Goal: Task Accomplishment & Management: Use online tool/utility

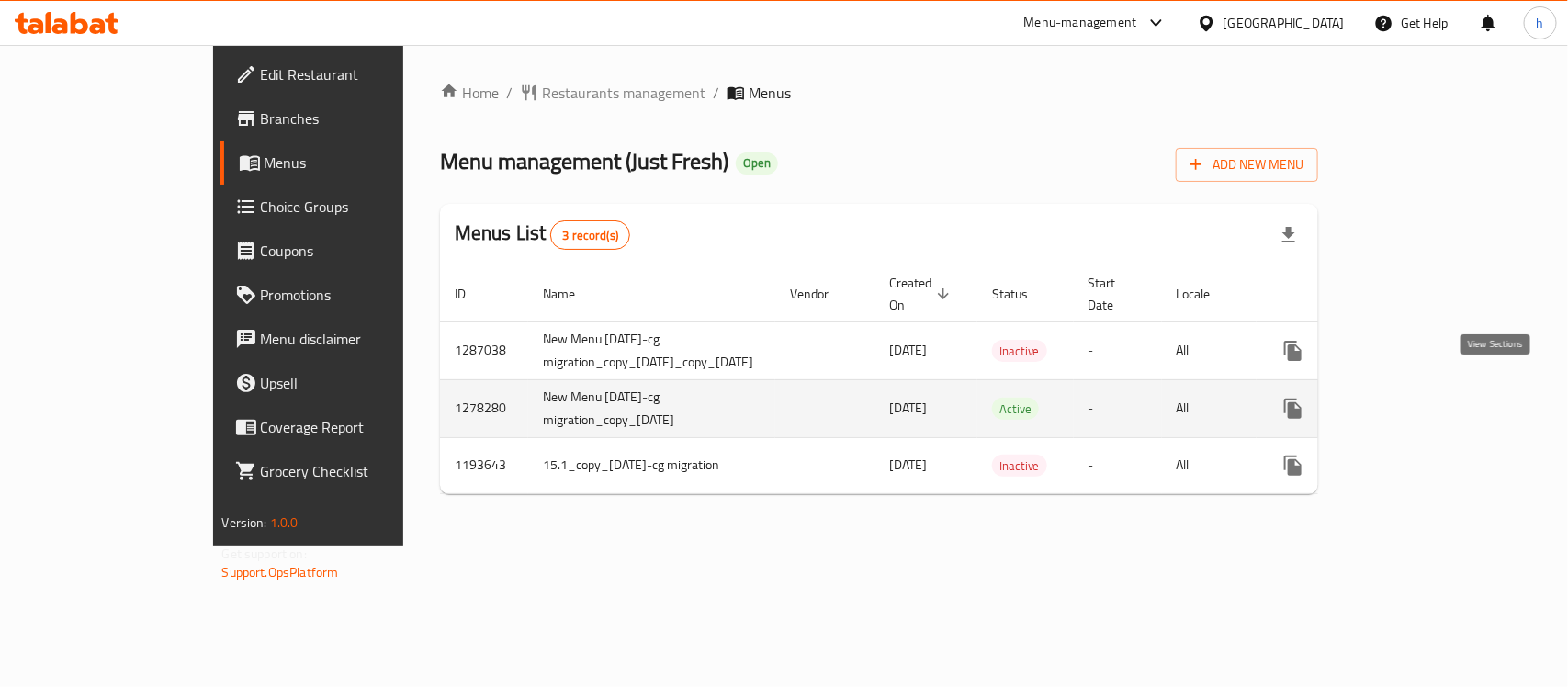
click at [1434, 401] on icon "enhanced table" at bounding box center [1426, 409] width 17 height 17
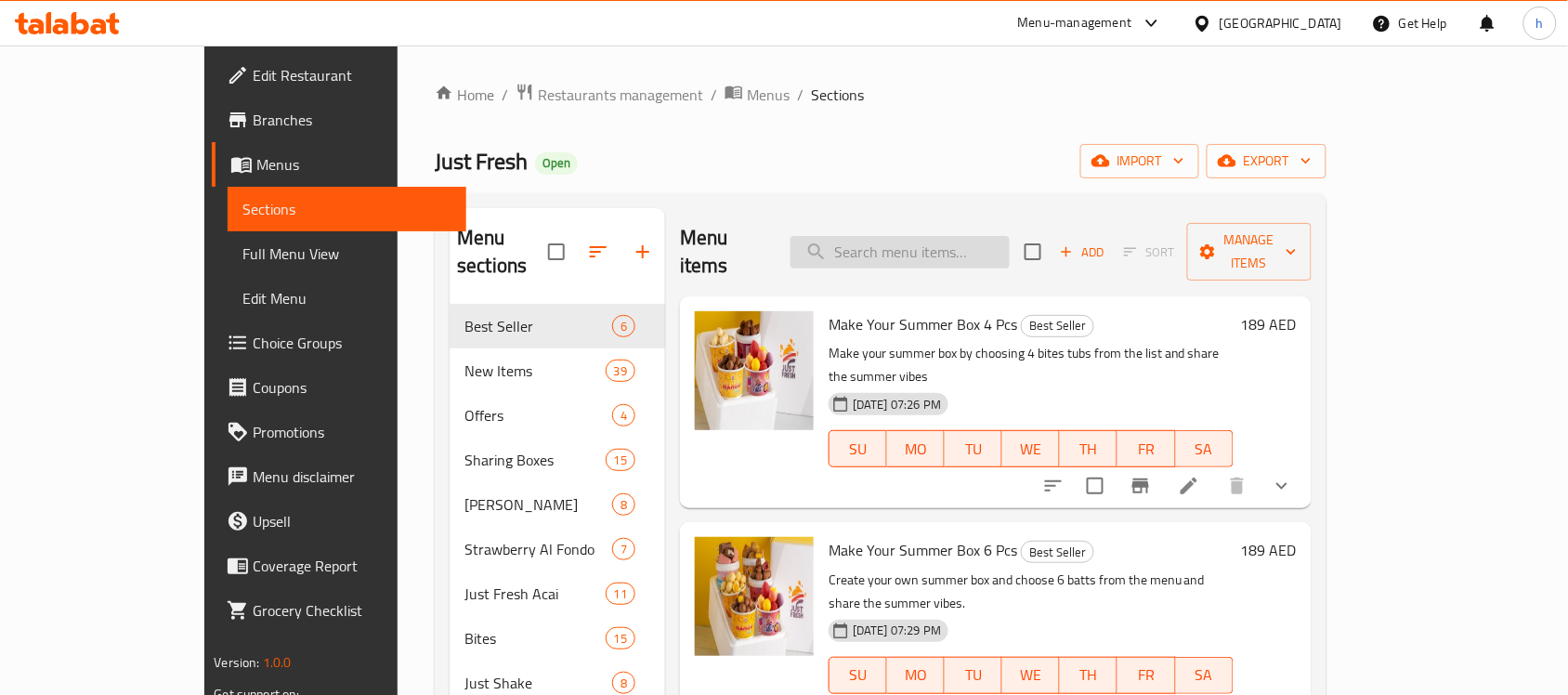
click at [1000, 238] on input "search" at bounding box center [900, 252] width 219 height 33
paste input "Crepe Roll"
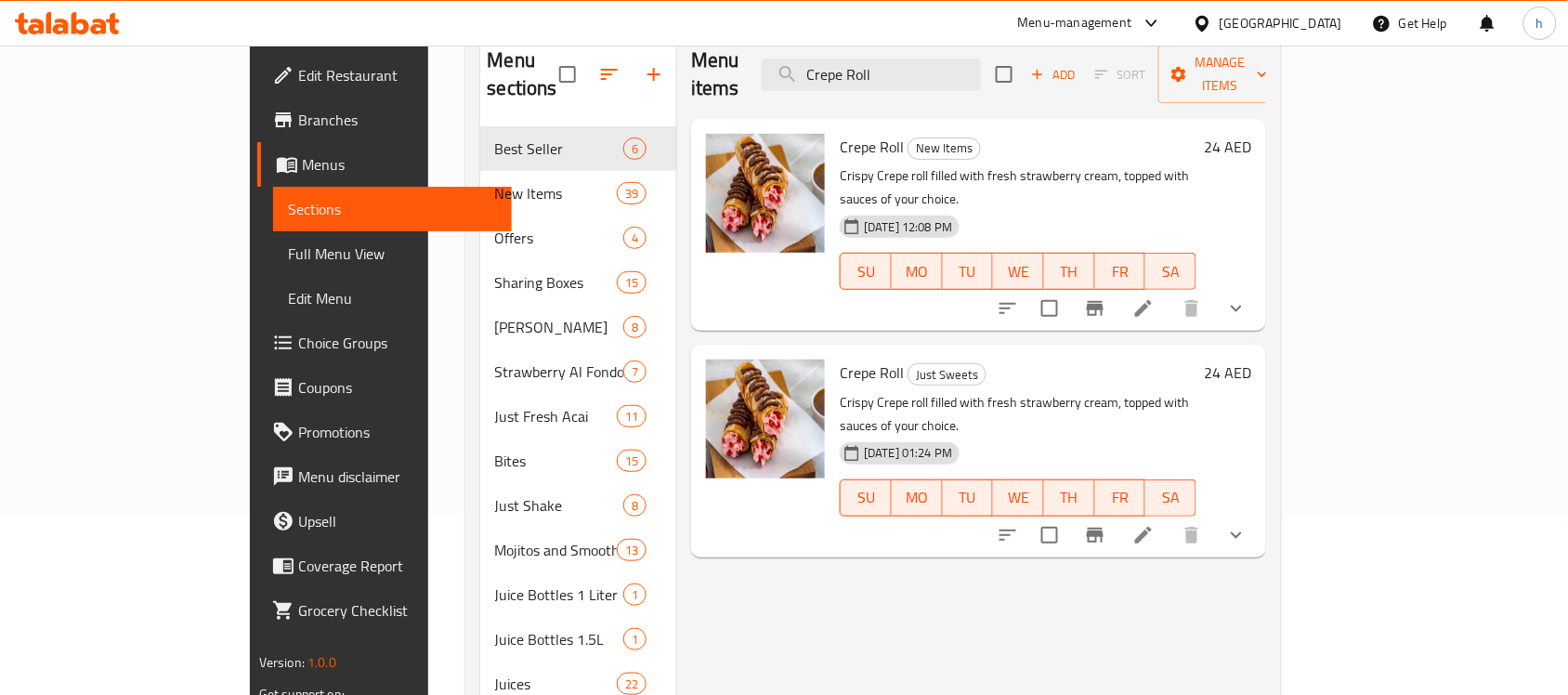
scroll to position [232, 0]
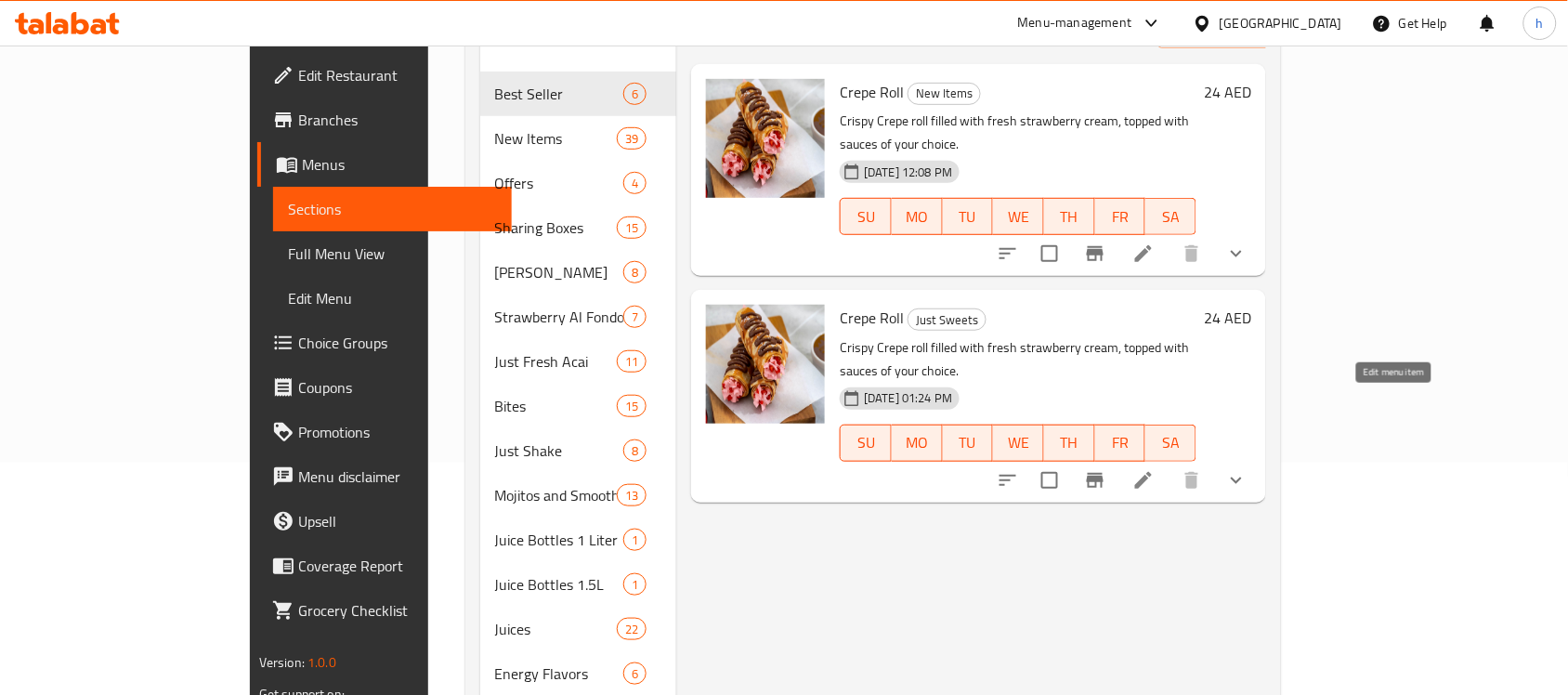
type input "Crepe Roll"
click at [1154, 469] on icon at bounding box center [1143, 481] width 23 height 23
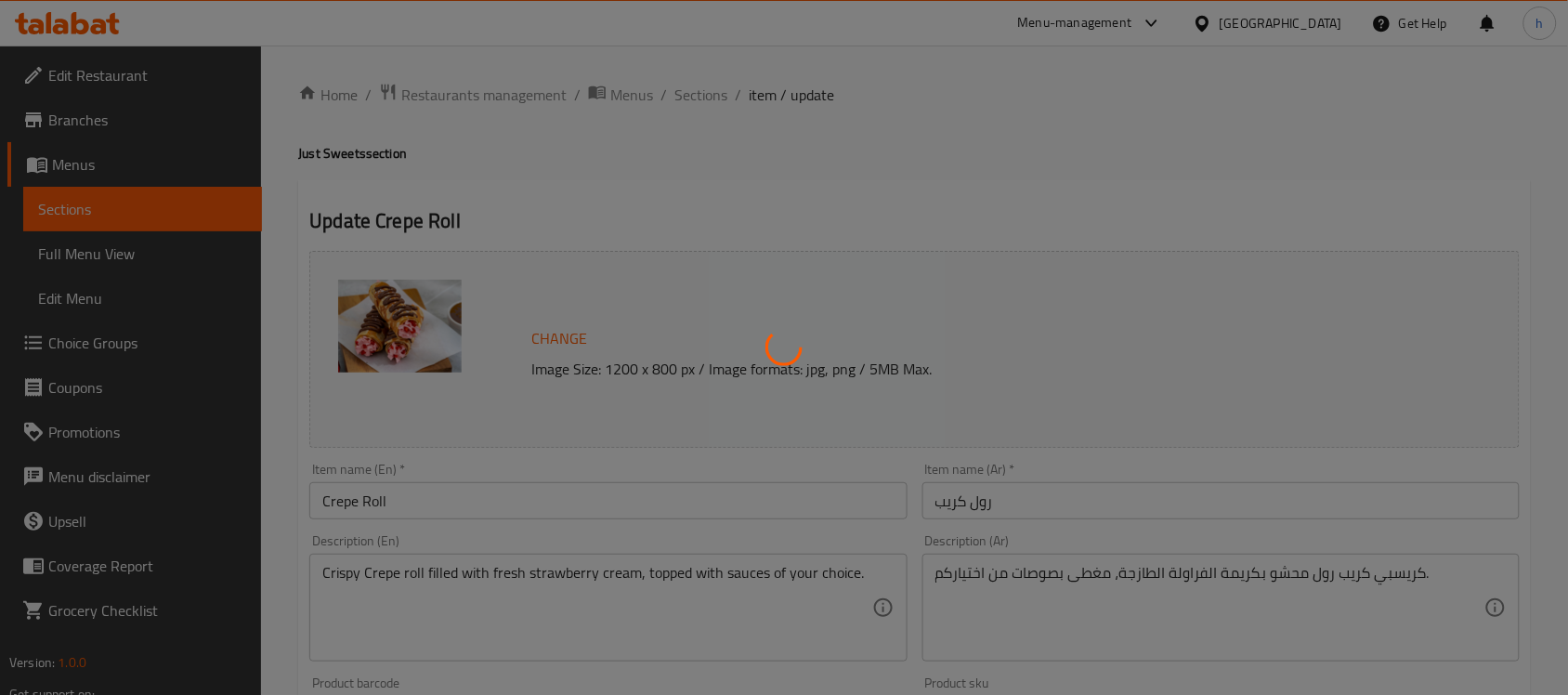
type input "زيدها حلا"
type input "0"
type input "6"
type input "اختيارك من الاساي"
type input "0"
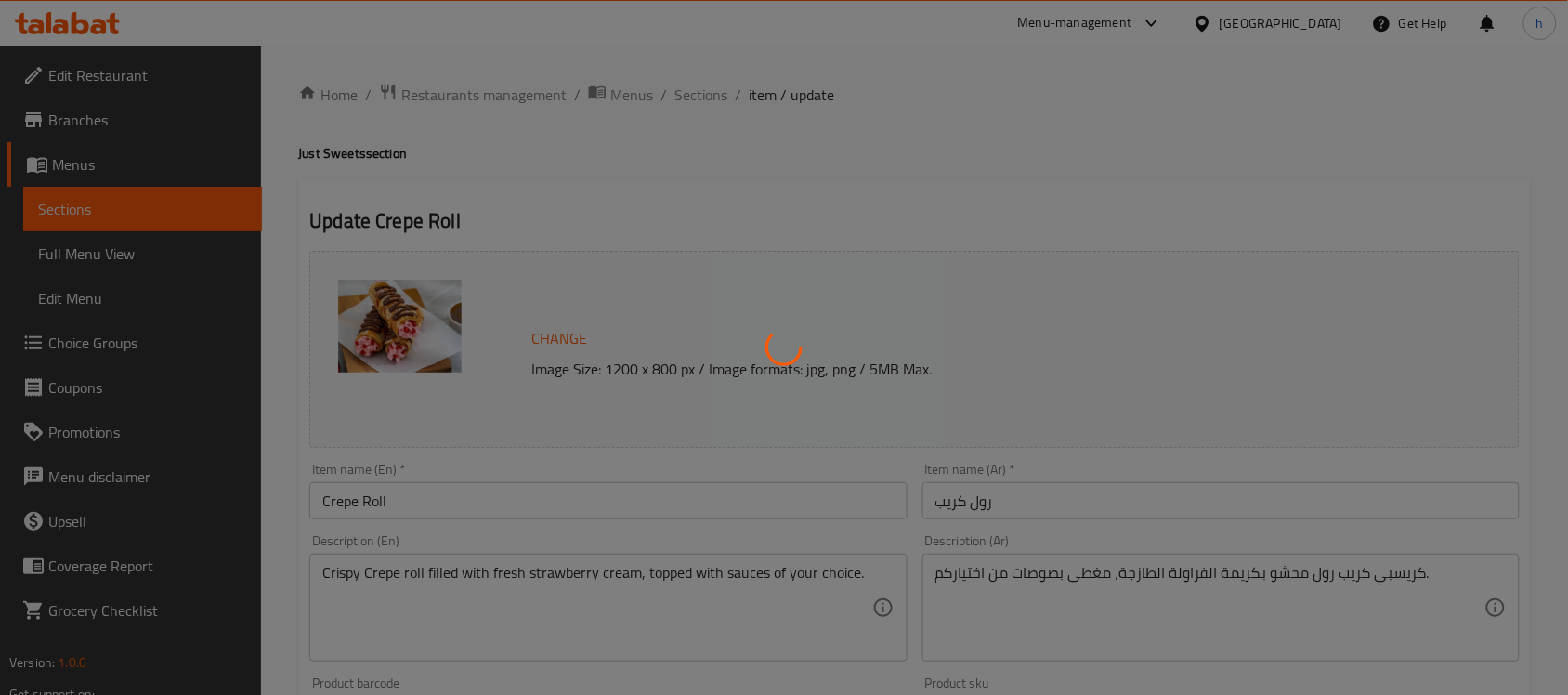
type input "6"
type input "تطابق مثالي"
type input "0"
type input "6"
type input "انتعاش الفواكة"
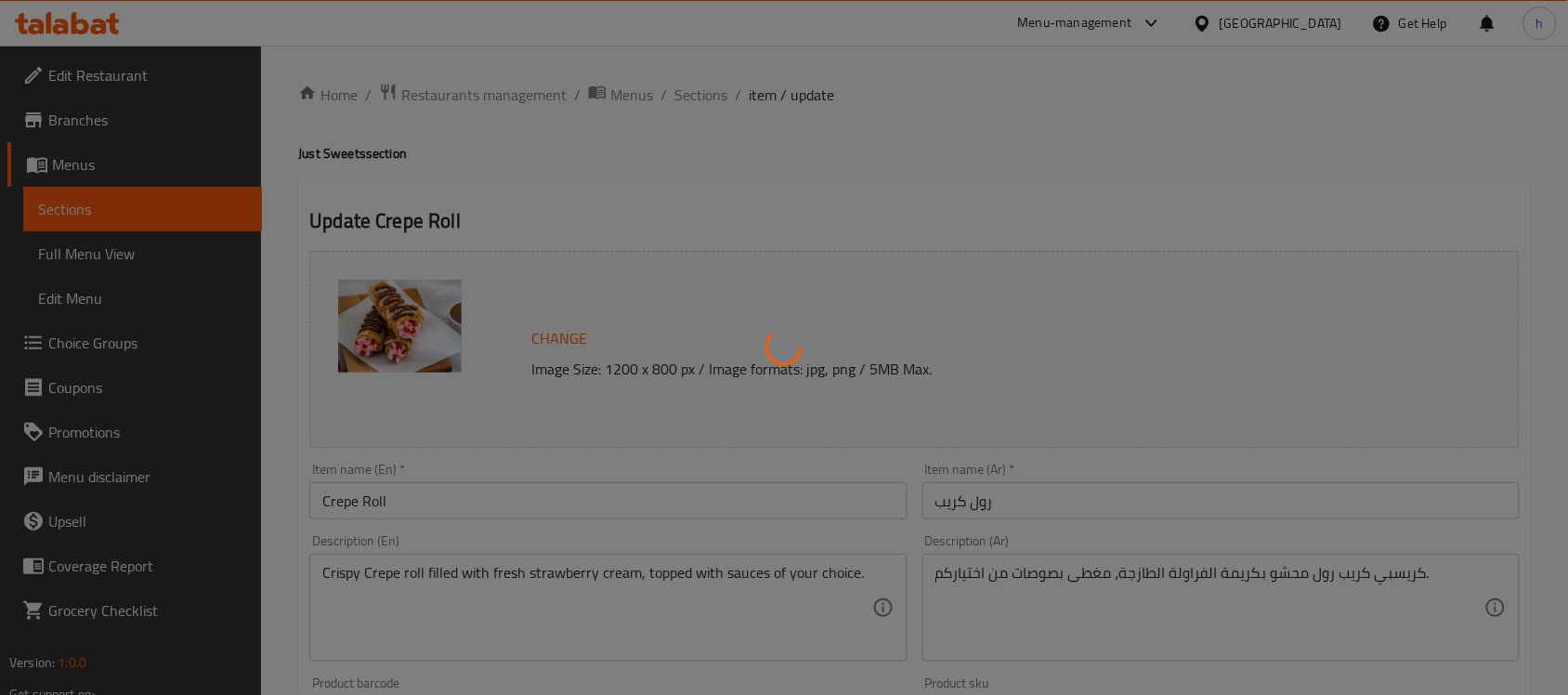
type input "0"
type input "4"
type input "ينعش وإحياء"
type input "0"
type input "6"
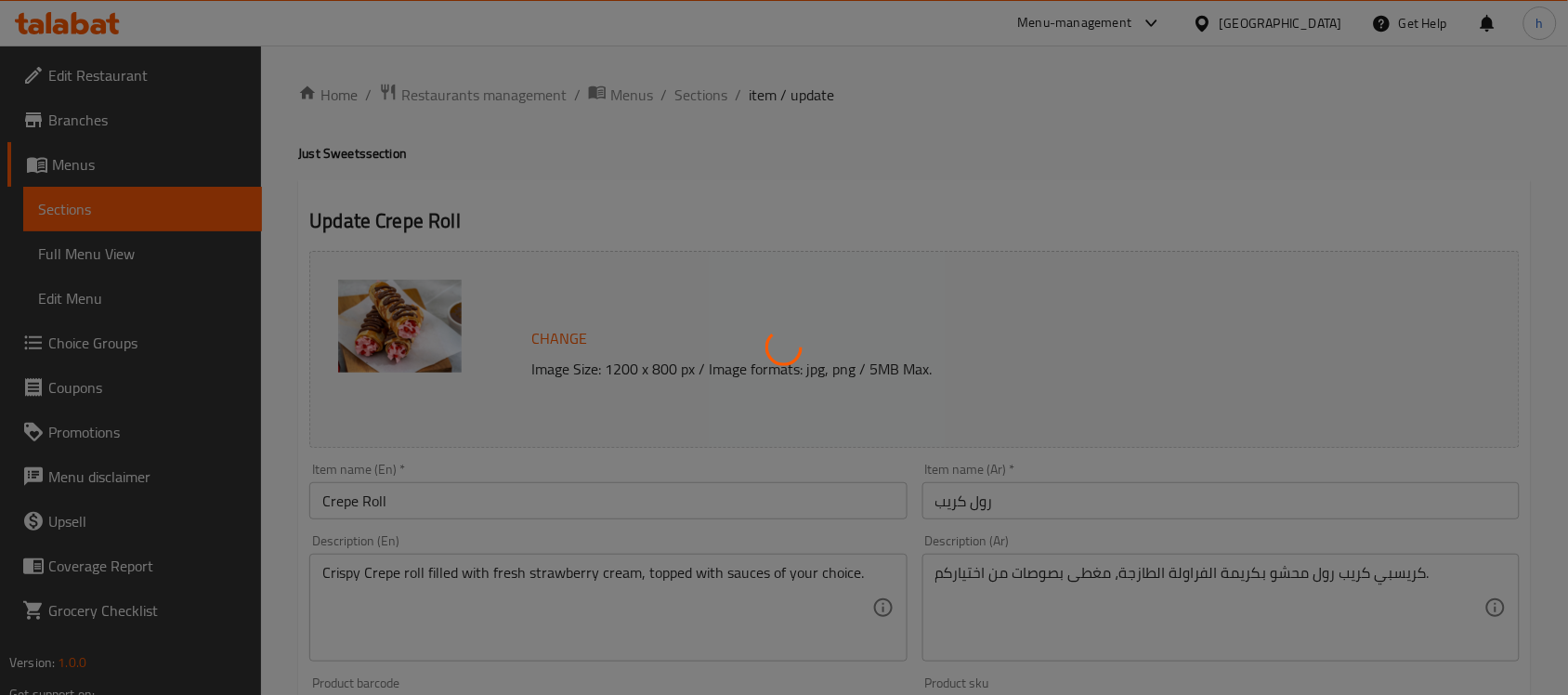
type input "اختيارك من صلصة كريب رول"
type input "1"
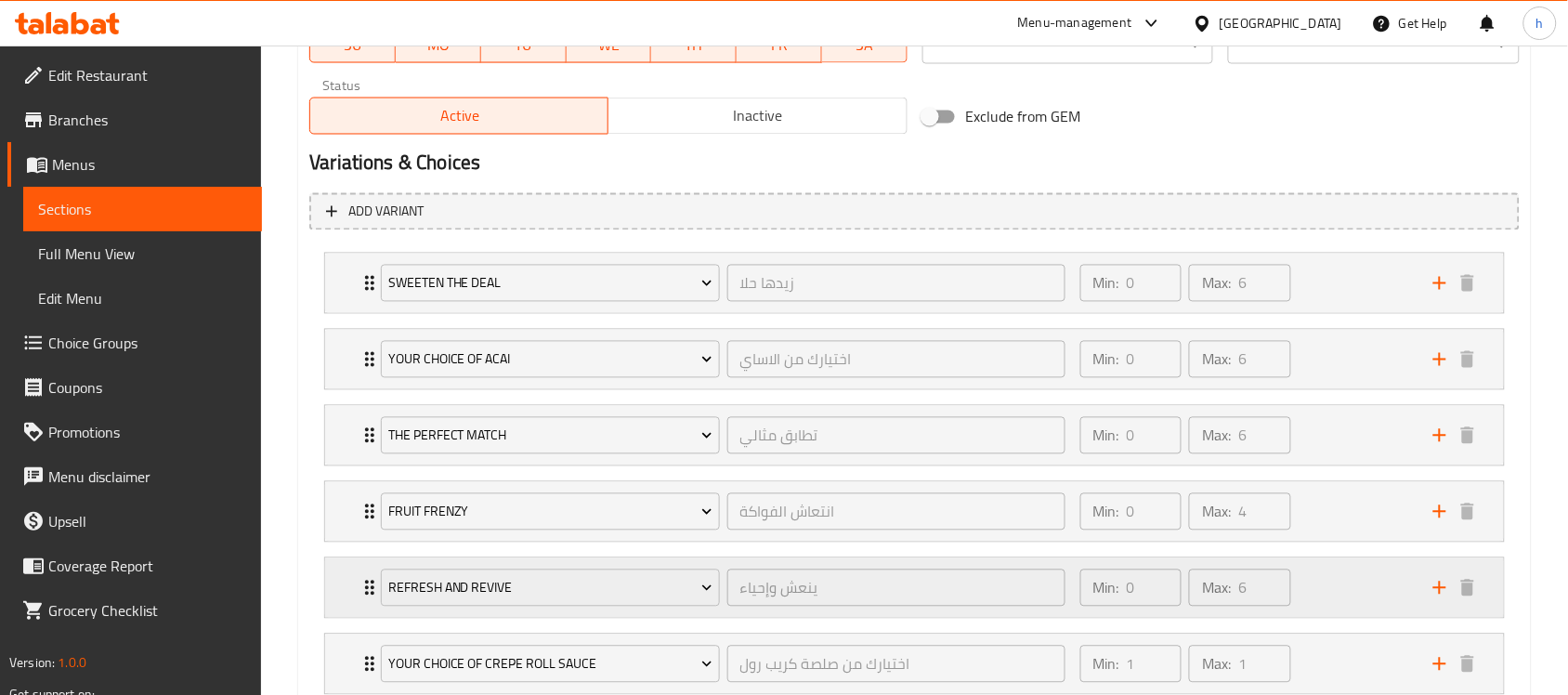
scroll to position [1045, 0]
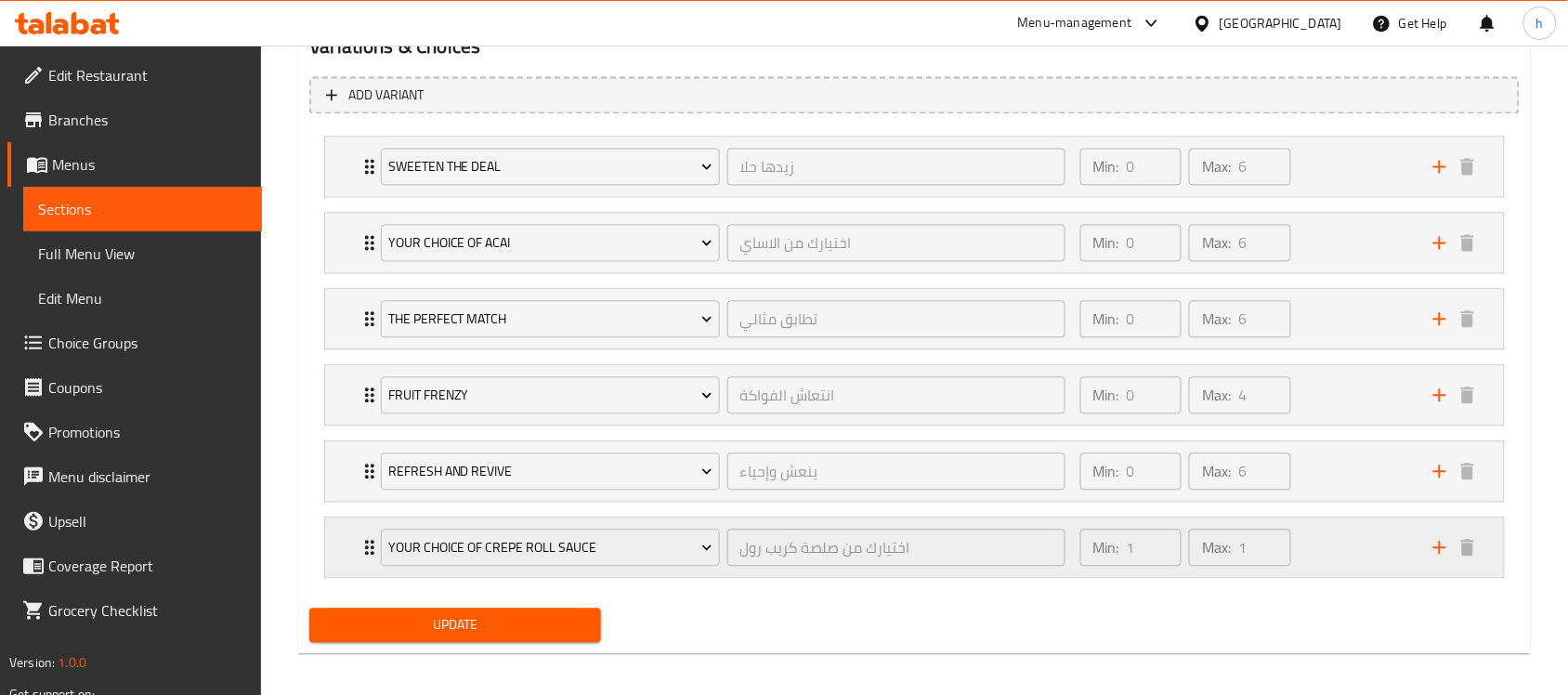
click at [1334, 562] on div "Min: 1 ​ Max: 1 ​" at bounding box center [1245, 547] width 353 height 59
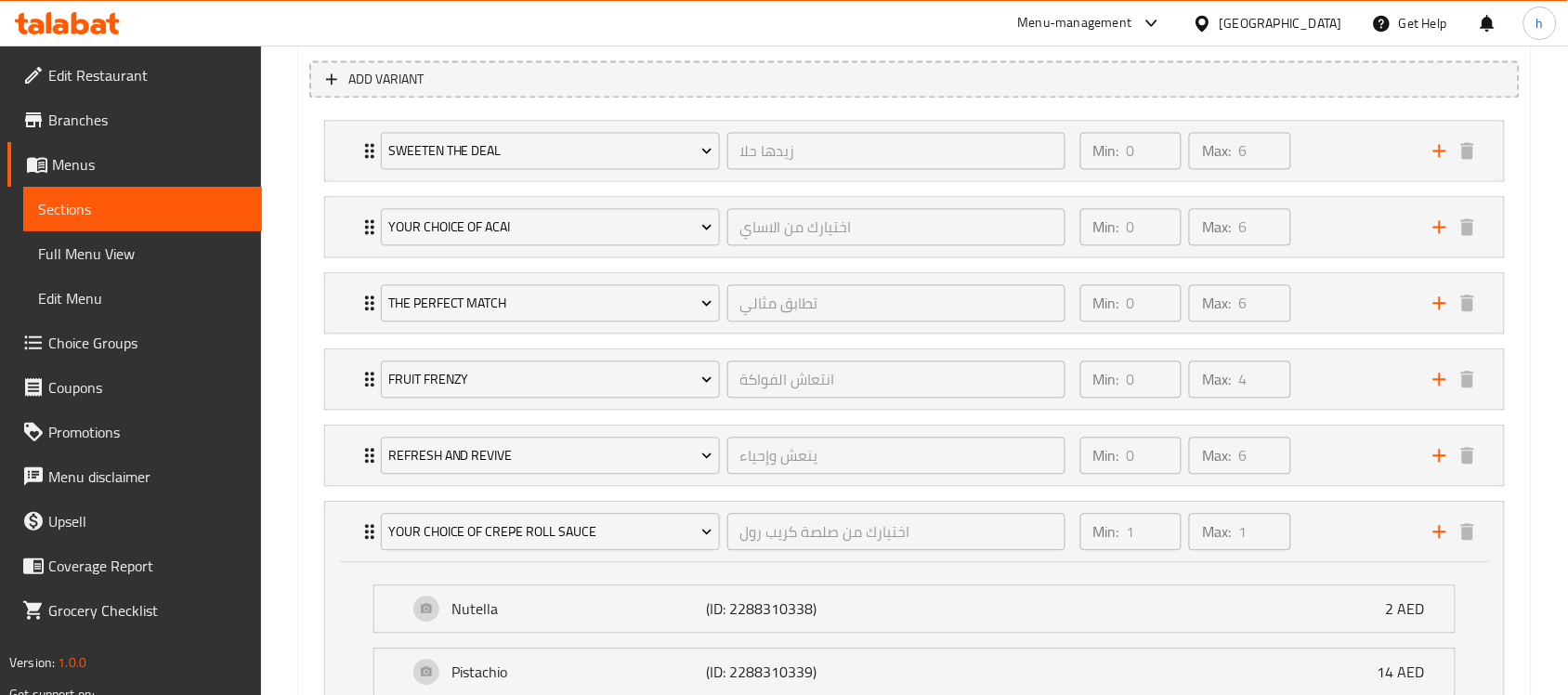
scroll to position [1003, 0]
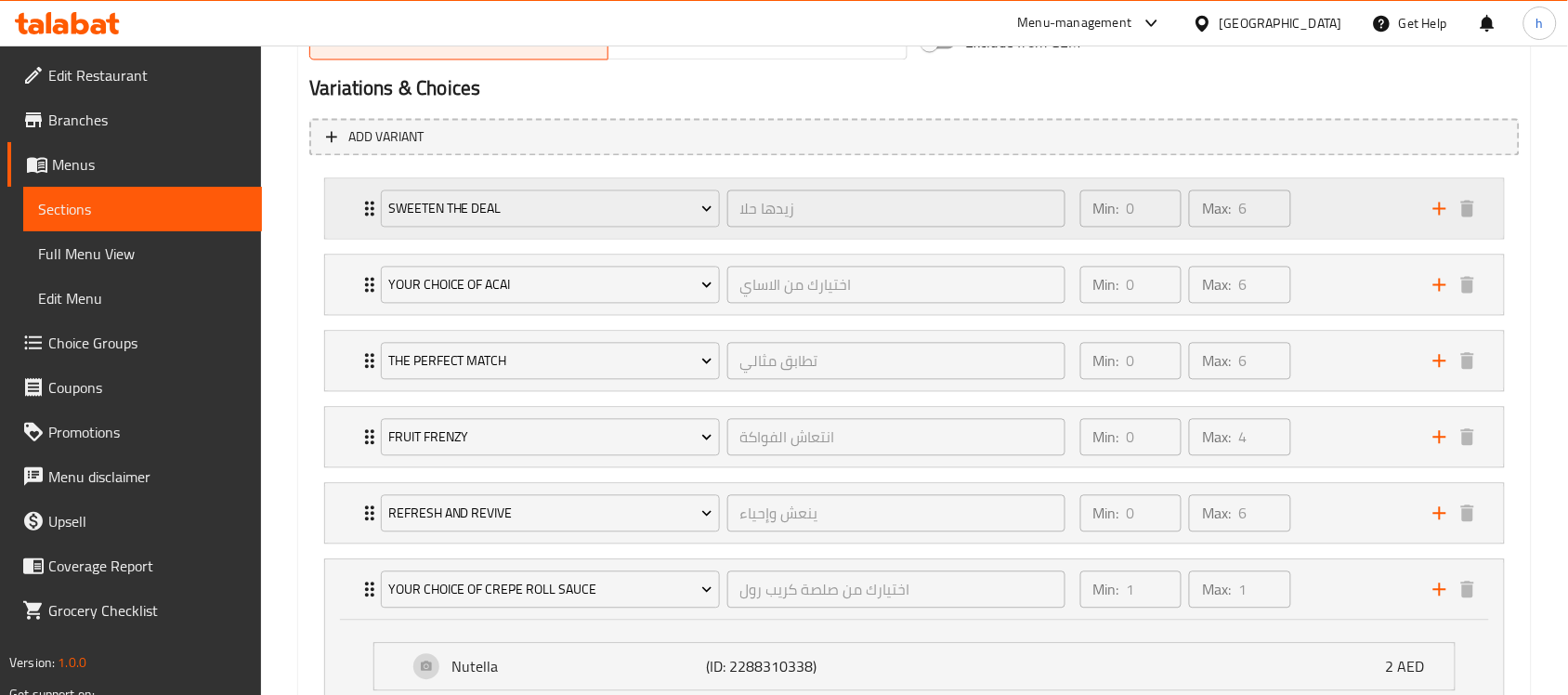
click at [1362, 215] on div "Min: 0 ​ Max: 6 ​" at bounding box center [1245, 209] width 353 height 59
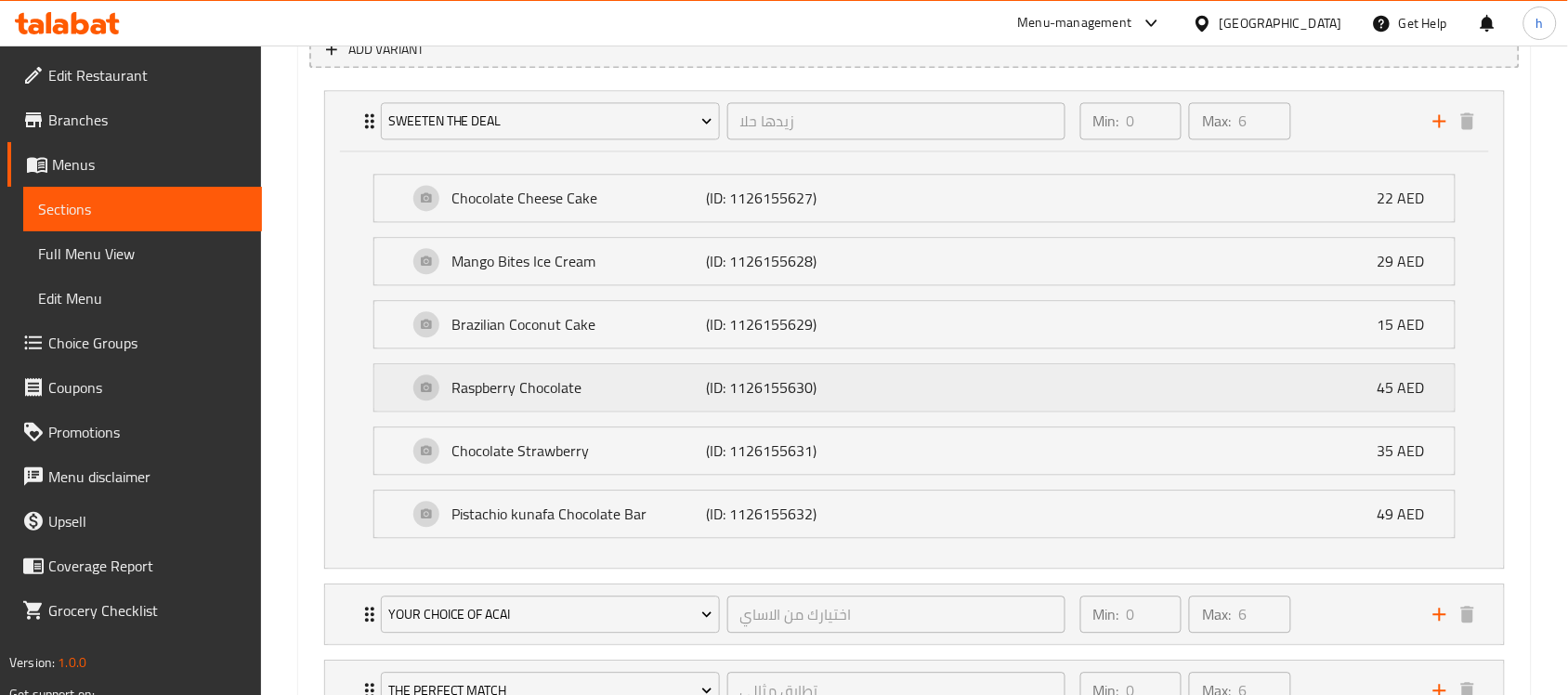
scroll to position [1236, 0]
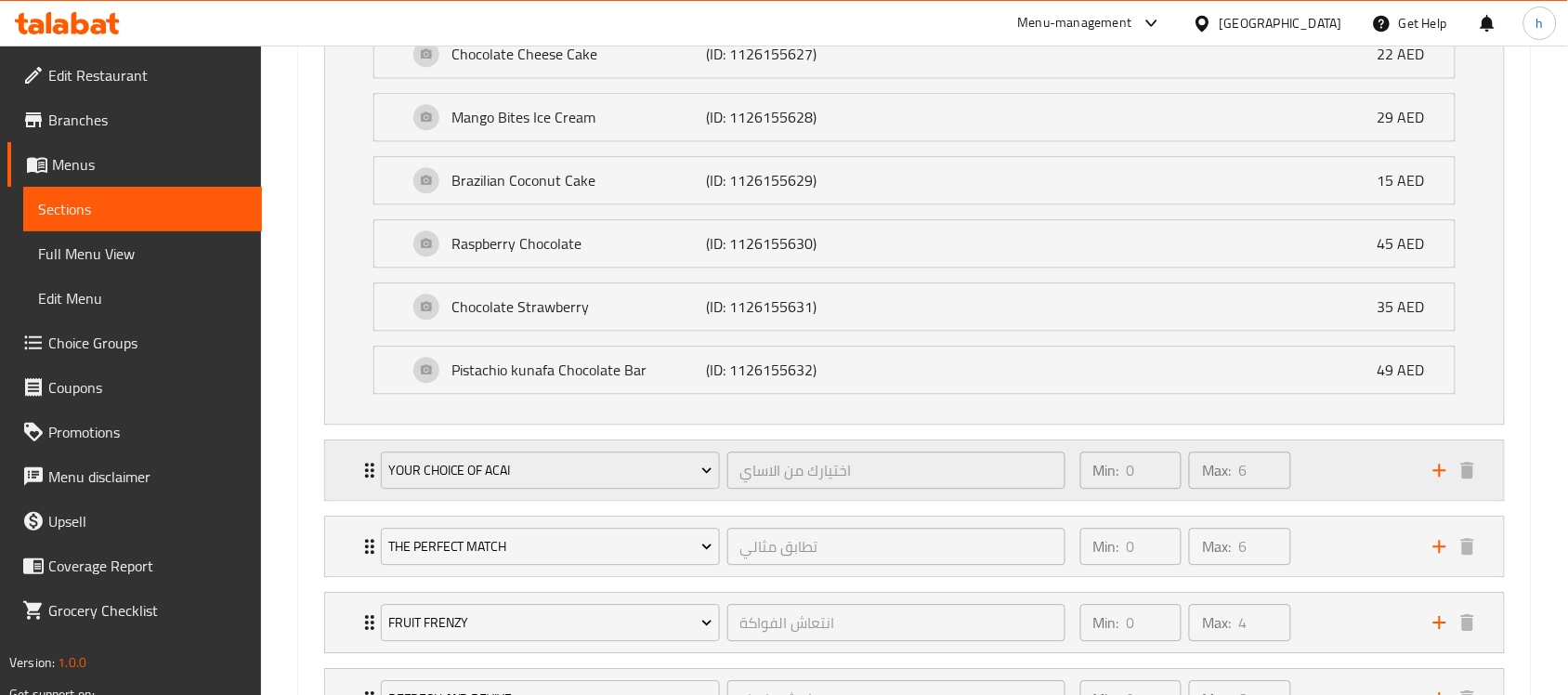
click at [1325, 469] on div "Min: 0 ​ Max: 6 ​" at bounding box center [1245, 469] width 353 height 59
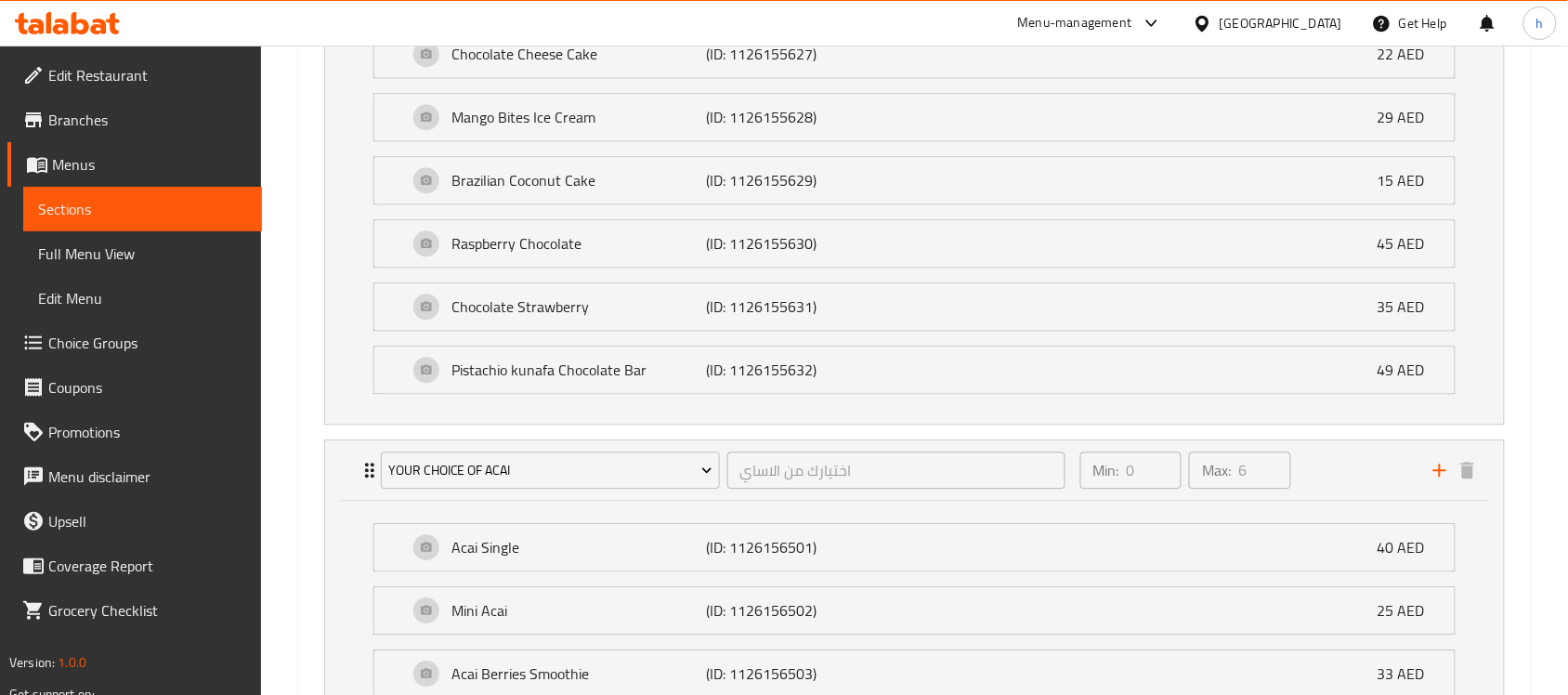
type input "زيدها حلا"
